Goal: Information Seeking & Learning: Learn about a topic

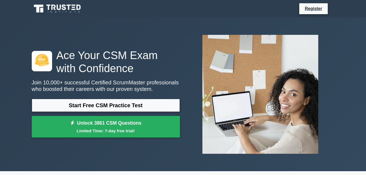
click at [79, 106] on link "Start Free CSM Practice Test" at bounding box center [106, 105] width 148 height 13
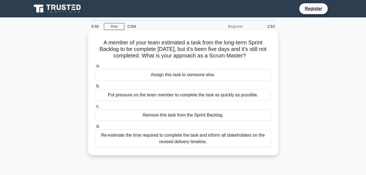
click at [141, 112] on div "Remove this task from the Sprint Backlog." at bounding box center [183, 114] width 176 height 11
click at [95, 108] on input "c. Remove this task from the Sprint Backlog." at bounding box center [95, 106] width 0 height 4
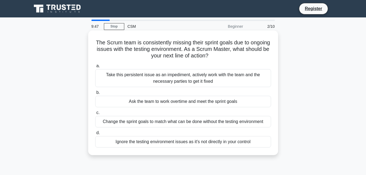
click at [143, 102] on div "Ask the team to work overtime and meet the sprint goals" at bounding box center [183, 101] width 176 height 11
click at [95, 94] on input "b. Ask the team to work overtime and meet the sprint goals" at bounding box center [95, 93] width 0 height 4
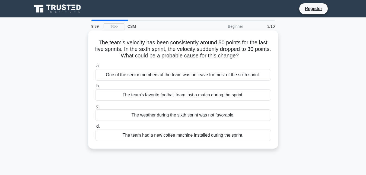
click at [172, 113] on div "The weather during the sixth sprint was not favorable." at bounding box center [183, 114] width 176 height 11
click at [95, 108] on input "c. The weather during the sixth sprint was not favorable." at bounding box center [95, 106] width 0 height 4
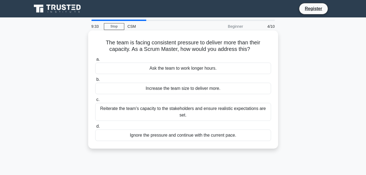
click at [150, 68] on div "Ask the team to work longer hours." at bounding box center [183, 67] width 176 height 11
click at [95, 61] on input "a. Ask the team to work longer hours." at bounding box center [95, 60] width 0 height 4
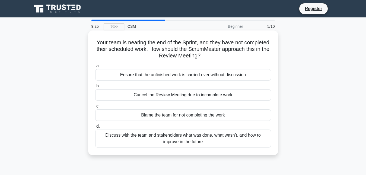
click at [156, 94] on div "Cancel the Review Meeting due to incomplete work" at bounding box center [183, 94] width 176 height 11
click at [95, 88] on input "b. Cancel the Review Meeting due to incomplete work" at bounding box center [95, 86] width 0 height 4
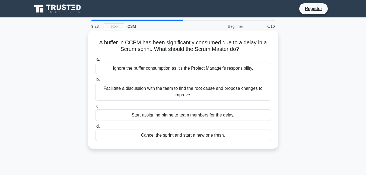
click at [157, 117] on div "Start assigning blame to team members for the delay." at bounding box center [183, 114] width 176 height 11
click at [95, 108] on input "c. Start assigning blame to team members for the delay." at bounding box center [95, 106] width 0 height 4
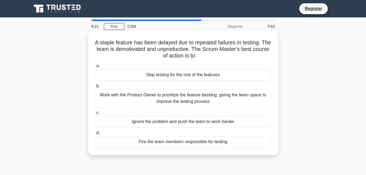
click at [161, 123] on div "Ignore the problem and push the team to work harder" at bounding box center [183, 121] width 176 height 11
click at [95, 114] on input "c. Ignore the problem and push the team to work harder" at bounding box center [95, 113] width 0 height 4
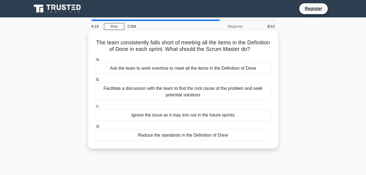
click at [152, 115] on div "Ignore the issue as it may iron out in the future sprints" at bounding box center [183, 114] width 176 height 11
click at [95, 108] on input "c. Ignore the issue as it may iron out in the future sprints" at bounding box center [95, 106] width 0 height 4
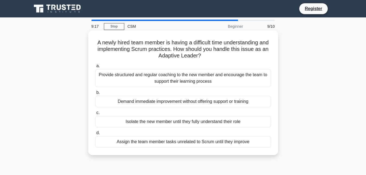
click at [148, 103] on div "Demand immediate improvement without offering support or training" at bounding box center [183, 101] width 176 height 11
click at [95, 94] on input "b. Demand immediate improvement without offering support or training" at bounding box center [95, 93] width 0 height 4
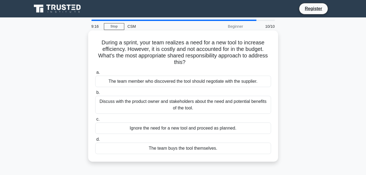
click at [148, 100] on div "Discuss with the product owner and stakeholders about the need and potential be…" at bounding box center [183, 105] width 176 height 18
click at [95, 94] on input "b. Discuss with the product owner and stakeholders about the need and potential…" at bounding box center [95, 93] width 0 height 4
